Goal: Task Accomplishment & Management: Complete application form

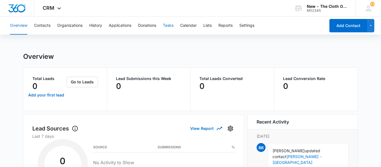
click at [171, 24] on button "Tasks" at bounding box center [168, 26] width 11 height 18
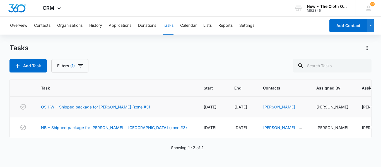
click at [263, 107] on link "[PERSON_NAME]" at bounding box center [279, 107] width 32 height 5
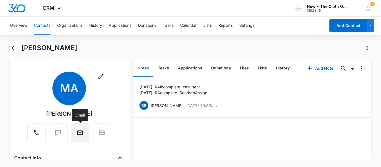
click at [85, 133] on button "Email" at bounding box center [80, 133] width 18 height 18
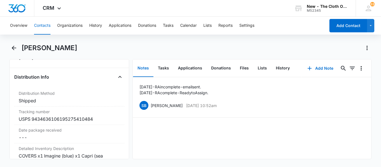
scroll to position [1319, 0]
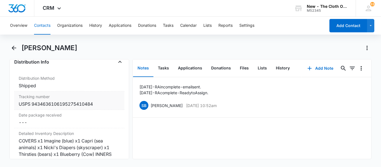
click at [50, 107] on div "USPS 9434636106195275410484" at bounding box center [69, 104] width 101 height 7
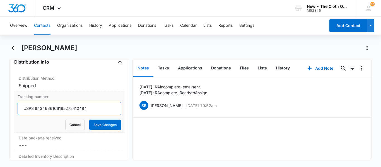
drag, startPoint x: 35, startPoint y: 114, endPoint x: 105, endPoint y: 124, distance: 71.2
click at [105, 124] on form "USPS 9434636106195275410484 Cancel Save Changes" at bounding box center [69, 116] width 103 height 28
click at [74, 130] on button "Cancel" at bounding box center [75, 125] width 20 height 11
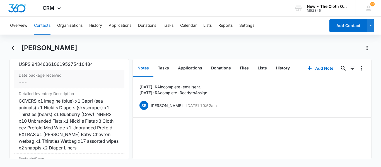
scroll to position [1360, 0]
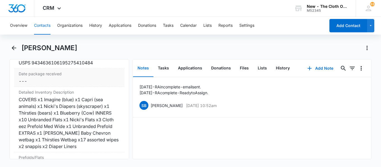
click at [63, 126] on div "COVERS x1 Imagine (blue) x1 Capri (sea animals) x1 Nicki's Diapers (skyscraper)…" at bounding box center [69, 123] width 101 height 54
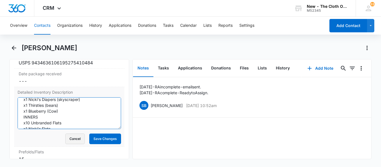
scroll to position [76, 0]
drag, startPoint x: 20, startPoint y: 109, endPoint x: 74, endPoint y: 142, distance: 63.3
click at [74, 142] on form "COVERS x1 Imagine (blue) x1 Capri (sea animals) x1 Nicki's Diapers (skyscraper)…" at bounding box center [69, 120] width 103 height 47
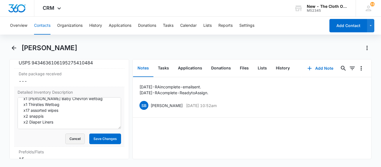
click at [77, 144] on button "Cancel" at bounding box center [75, 139] width 20 height 11
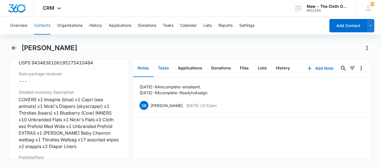
click at [167, 66] on button "Tasks" at bounding box center [163, 68] width 20 height 17
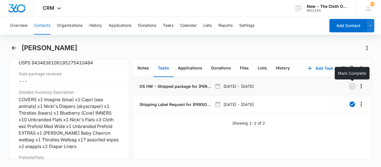
click at [353, 88] on icon "button" at bounding box center [352, 86] width 7 height 7
click at [317, 68] on button "Add Task" at bounding box center [320, 68] width 37 height 13
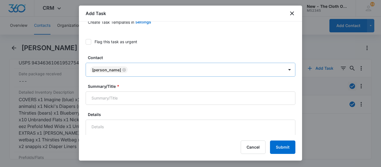
scroll to position [40, 0]
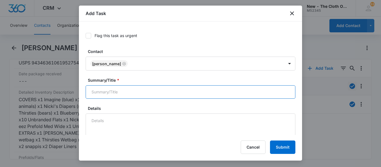
click at [126, 95] on input "Summary/Title *" at bounding box center [191, 91] width 210 height 13
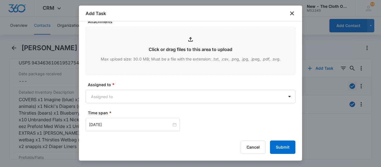
scroll to position [295, 0]
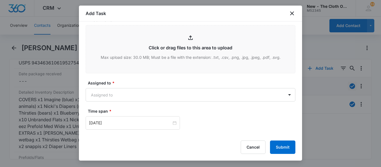
type input "Check In"
click at [144, 94] on body "CRM Apps Reputation CRM Email Social Ads Intelligence Brand Settings AI Assista…" at bounding box center [190, 83] width 381 height 167
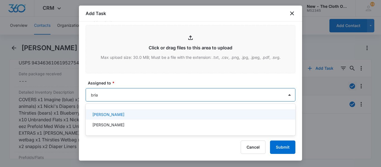
type input "[PERSON_NAME]"
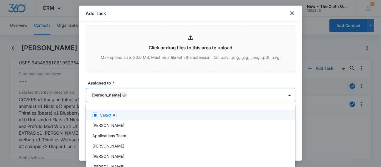
click at [285, 94] on div at bounding box center [190, 83] width 381 height 167
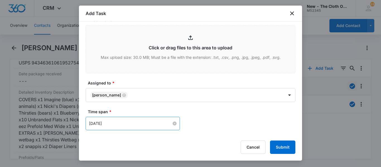
click at [125, 124] on input "[DATE]" at bounding box center [130, 124] width 83 height 6
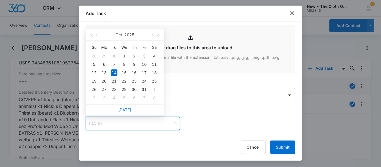
type input "[DATE]"
click at [114, 79] on div "21" at bounding box center [114, 81] width 7 height 7
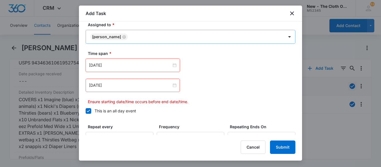
scroll to position [353, 0]
click at [138, 83] on input "[DATE]" at bounding box center [130, 86] width 83 height 6
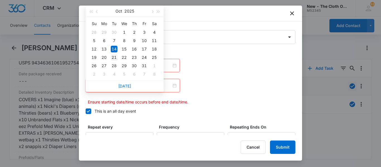
type input "[DATE]"
click at [115, 55] on div "21" at bounding box center [114, 57] width 7 height 7
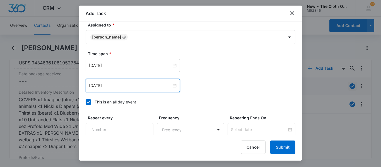
click at [201, 63] on div "[DATE] [DATE] Su Mo Tu We Th Fr Sa 28 29 30 1 2 3 4 5 6 7 8 9 10 11 12 13 14 15…" at bounding box center [191, 65] width 210 height 13
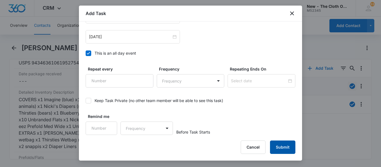
click at [283, 147] on button "Submit" at bounding box center [282, 147] width 25 height 13
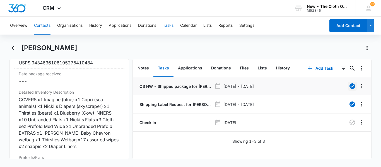
click at [173, 27] on button "Tasks" at bounding box center [168, 26] width 11 height 18
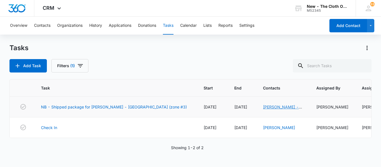
click at [263, 109] on link "[PERSON_NAME] - [GEOGRAPHIC_DATA]" at bounding box center [283, 110] width 40 height 11
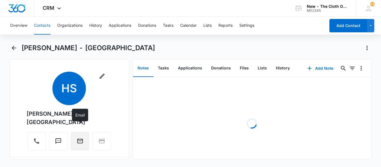
click at [81, 138] on icon "Email" at bounding box center [80, 141] width 7 height 7
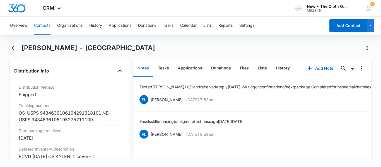
scroll to position [1351, 0]
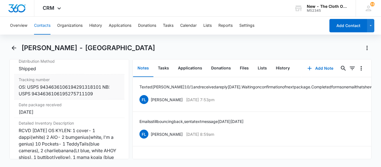
click at [45, 96] on div "Tracking number Cancel Save Changes OS: USPS 9434636106194291318101 NB: USPS 94…" at bounding box center [69, 86] width 110 height 25
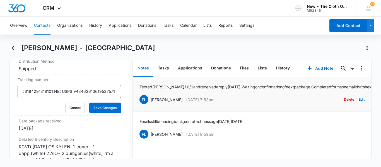
scroll to position [0, 45]
drag, startPoint x: 112, startPoint y: 89, endPoint x: 140, endPoint y: 88, distance: 27.6
click at [140, 88] on div "Remove HS [PERSON_NAME] - [GEOGRAPHIC_DATA] Contact Info Name Cancel Save Chang…" at bounding box center [190, 109] width 362 height 100
drag, startPoint x: 67, startPoint y: 87, endPoint x: 124, endPoint y: 98, distance: 57.3
click at [124, 98] on div "Tracking number OS: USPS 9434636106194291318101 NB: USPS 9434636106195275711109…" at bounding box center [69, 94] width 110 height 41
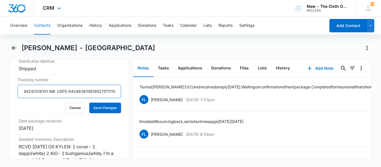
scroll to position [0, 0]
click at [71, 105] on button "Cancel" at bounding box center [75, 108] width 20 height 11
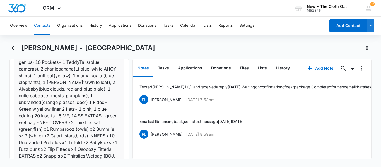
click at [80, 129] on div "RCVD [DATE] OS KYLEN: 1 cover- 1 dappi(white) 2 AIO- 2 bumgenius(white, I'm a g…" at bounding box center [69, 105] width 101 height 121
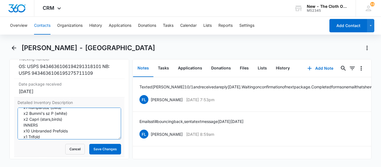
scroll to position [152, 0]
drag, startPoint x: 21, startPoint y: 114, endPoint x: 86, endPoint y: 143, distance: 71.2
click at [86, 143] on form "RCVD [DATE] OS KYLEN: 1 cover- 1 dappi(white) 2 AIO- 2 bumgenius(white, I'm a g…" at bounding box center [69, 131] width 103 height 47
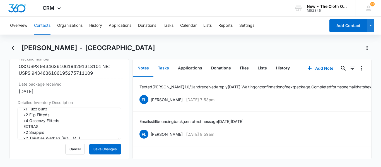
click at [160, 66] on button "Tasks" at bounding box center [163, 68] width 20 height 17
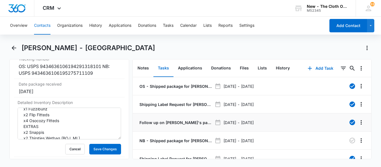
scroll to position [21, 0]
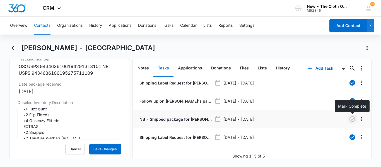
click at [350, 119] on icon "button" at bounding box center [352, 119] width 7 height 7
click at [312, 67] on icon "button" at bounding box center [310, 68] width 7 height 7
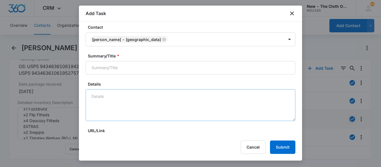
scroll to position [66, 0]
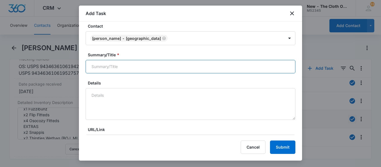
click at [116, 62] on input "Summary/Title *" at bounding box center [191, 66] width 210 height 13
type input "C"
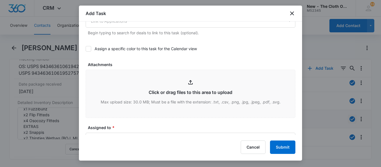
scroll to position [287, 0]
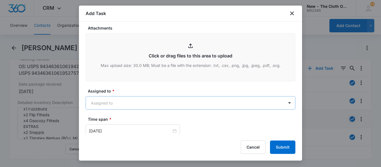
type input "Check In"
click at [105, 103] on body "CRM Apps Reputation CRM Email Social Ads Intelligence Brand Settings AI Assista…" at bounding box center [190, 83] width 381 height 167
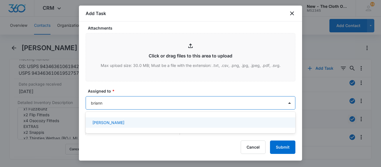
type input "brianna"
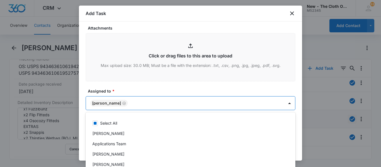
click at [288, 101] on div at bounding box center [190, 83] width 381 height 167
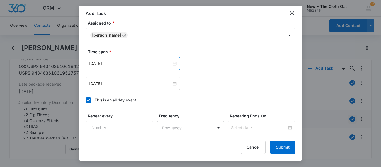
scroll to position [356, 0]
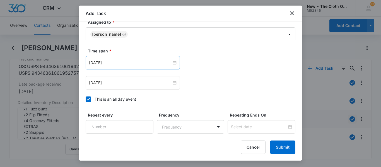
click at [133, 57] on div "[DATE]" at bounding box center [133, 62] width 94 height 13
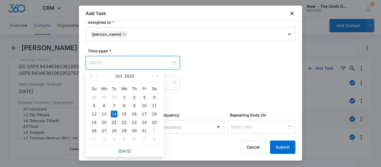
type input "[DATE]"
click at [115, 124] on div "21" at bounding box center [114, 122] width 7 height 7
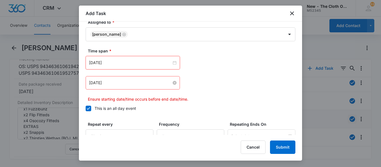
click at [127, 83] on input "[DATE]" at bounding box center [130, 83] width 83 height 6
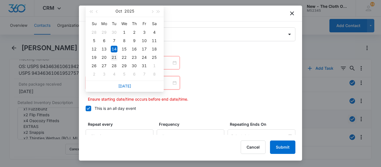
type input "[DATE]"
click at [115, 58] on div "21" at bounding box center [114, 57] width 7 height 7
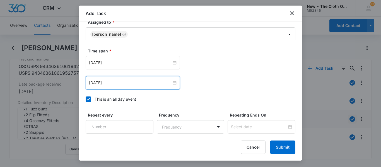
scroll to position [402, 0]
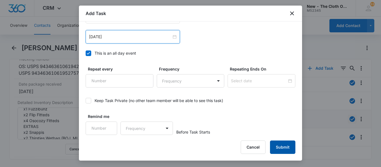
click at [284, 151] on button "Submit" at bounding box center [282, 147] width 25 height 13
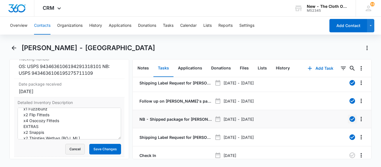
click at [75, 151] on button "Cancel" at bounding box center [75, 149] width 20 height 11
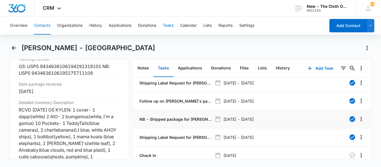
click at [166, 26] on button "Tasks" at bounding box center [168, 26] width 11 height 18
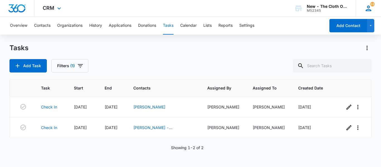
click at [371, 8] on icon at bounding box center [368, 8] width 8 height 8
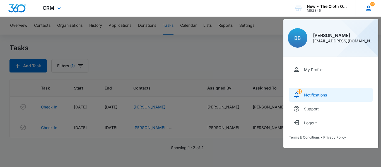
click at [331, 99] on link "33 Notifications" at bounding box center [331, 95] width 84 height 14
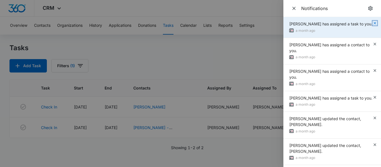
click at [376, 23] on icon "button" at bounding box center [375, 23] width 4 height 4
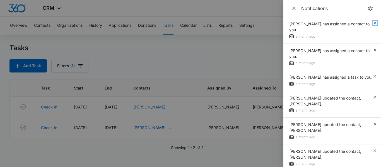
click at [376, 23] on icon "button" at bounding box center [375, 23] width 4 height 4
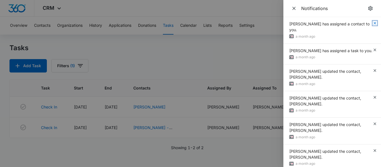
click at [376, 23] on icon "button" at bounding box center [375, 23] width 4 height 4
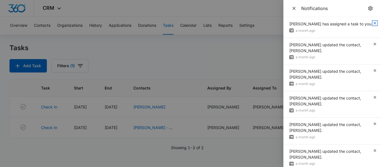
click at [376, 23] on icon "button" at bounding box center [375, 23] width 4 height 4
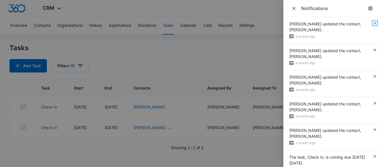
click at [376, 23] on icon "button" at bounding box center [375, 23] width 4 height 4
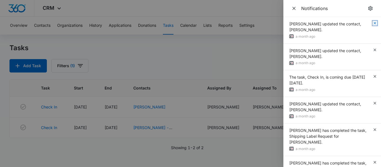
click at [376, 23] on icon "button" at bounding box center [375, 23] width 4 height 4
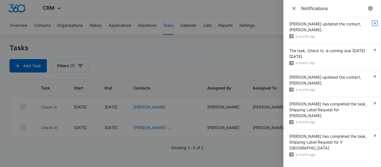
click at [376, 23] on icon "button" at bounding box center [375, 23] width 4 height 4
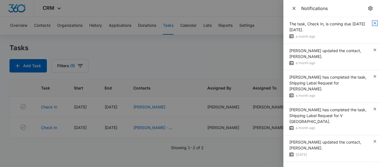
click at [376, 23] on icon "button" at bounding box center [375, 23] width 4 height 4
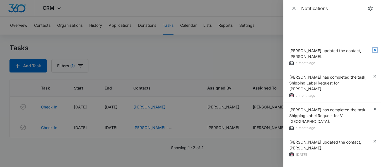
click at [376, 48] on icon "button" at bounding box center [375, 50] width 4 height 4
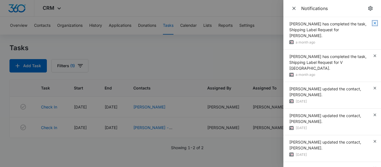
click at [376, 23] on icon "button" at bounding box center [375, 23] width 4 height 4
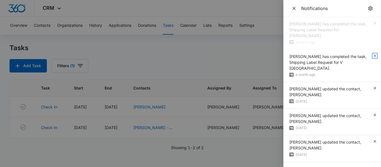
click at [376, 54] on icon "button" at bounding box center [375, 56] width 4 height 4
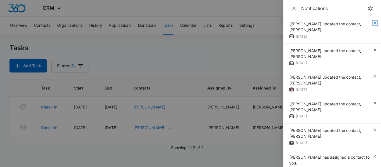
click at [376, 23] on icon "button" at bounding box center [375, 23] width 4 height 4
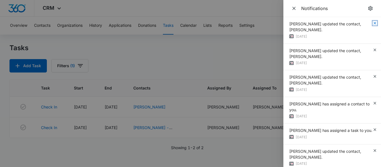
click at [376, 23] on icon "button" at bounding box center [375, 23] width 4 height 4
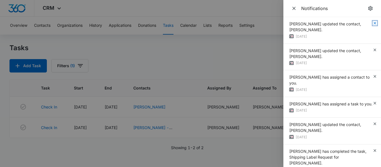
click at [376, 23] on icon "button" at bounding box center [375, 23] width 4 height 4
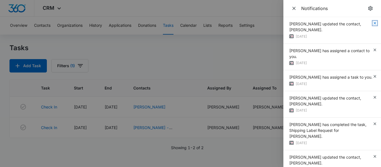
click at [376, 23] on icon "button" at bounding box center [375, 23] width 4 height 4
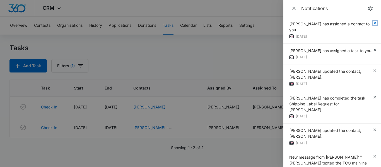
click at [376, 23] on icon "button" at bounding box center [375, 23] width 4 height 4
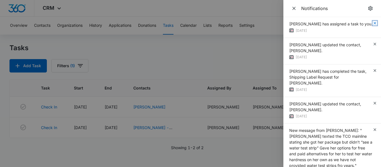
click at [376, 23] on icon "button" at bounding box center [375, 23] width 4 height 4
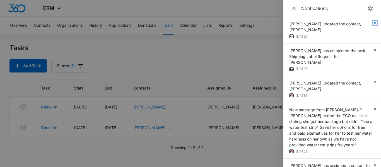
click at [376, 23] on icon "button" at bounding box center [375, 23] width 4 height 4
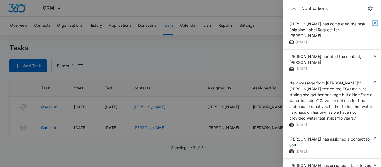
click at [376, 23] on icon "button" at bounding box center [375, 23] width 4 height 4
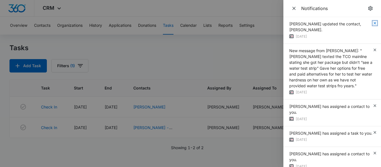
click at [376, 23] on icon "button" at bounding box center [375, 23] width 4 height 4
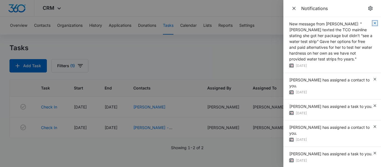
click at [376, 23] on icon "button" at bounding box center [375, 23] width 4 height 4
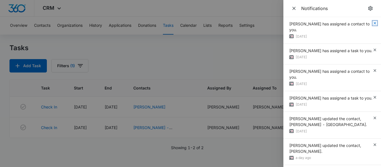
click at [376, 23] on icon "button" at bounding box center [375, 23] width 4 height 4
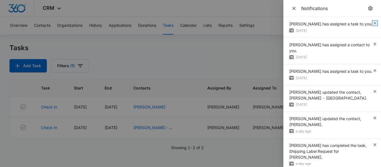
click at [376, 23] on icon "button" at bounding box center [375, 23] width 4 height 4
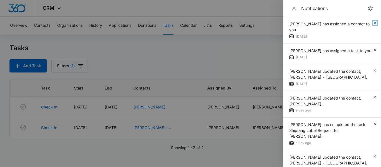
click at [376, 23] on icon "button" at bounding box center [375, 23] width 4 height 4
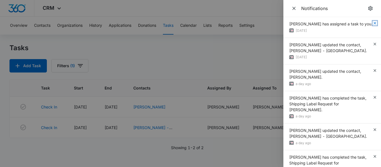
click at [376, 23] on icon "button" at bounding box center [375, 23] width 4 height 4
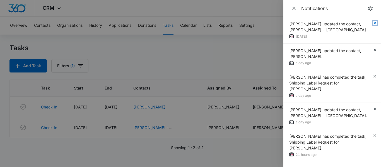
click at [376, 23] on icon "button" at bounding box center [375, 23] width 4 height 4
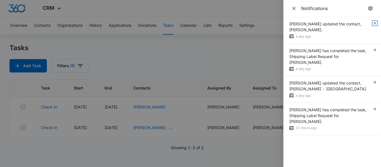
click at [376, 23] on icon "button" at bounding box center [375, 23] width 4 height 4
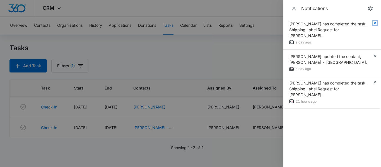
click at [376, 23] on icon "button" at bounding box center [375, 23] width 4 height 4
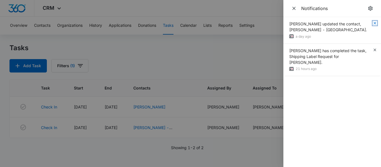
click at [376, 23] on icon "button" at bounding box center [375, 23] width 4 height 4
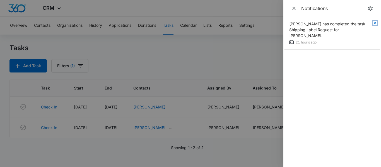
click at [376, 23] on icon "button" at bounding box center [375, 23] width 4 height 4
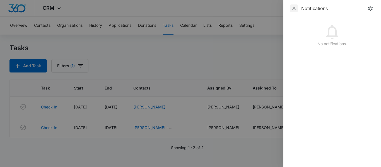
click at [295, 6] on icon "Close" at bounding box center [294, 9] width 6 height 6
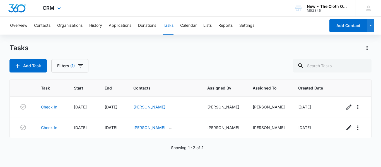
click at [13, 6] on img "Dashboard" at bounding box center [17, 8] width 18 height 8
